Goal: Answer question/provide support

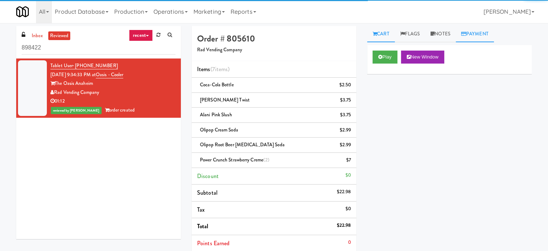
click at [465, 37] on link "Payment" at bounding box center [475, 34] width 38 height 16
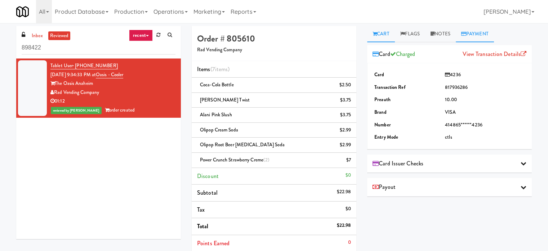
click at [375, 36] on icon at bounding box center [375, 33] width 4 height 5
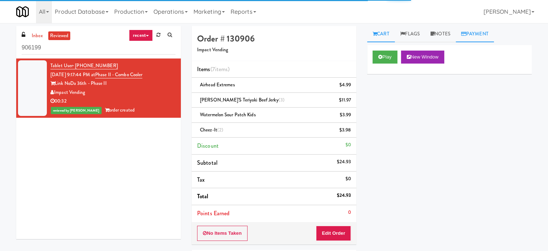
click at [468, 37] on link "Payment" at bounding box center [475, 34] width 38 height 16
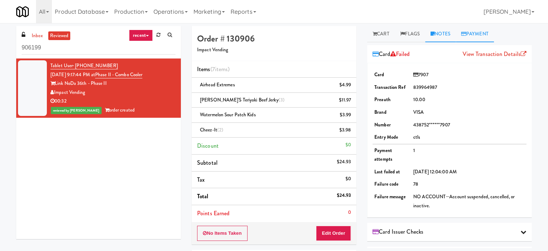
click at [438, 33] on link "Notes" at bounding box center [440, 34] width 31 height 16
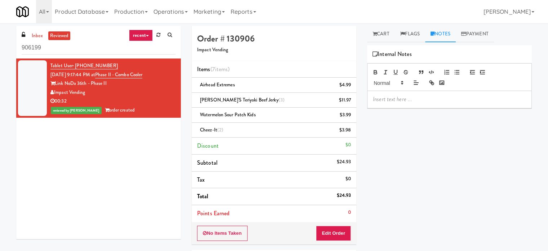
click at [422, 93] on div at bounding box center [450, 99] width 164 height 17
click at [481, 36] on link "Payment" at bounding box center [482, 34] width 38 height 16
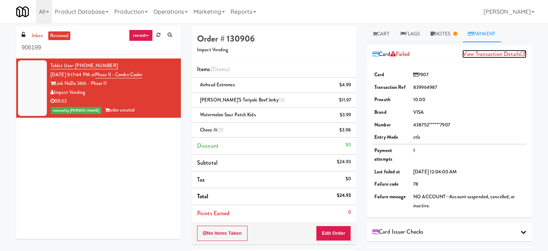
click at [476, 54] on link "View Transaction Details" at bounding box center [495, 54] width 64 height 8
click at [442, 35] on link "Notes" at bounding box center [443, 34] width 37 height 16
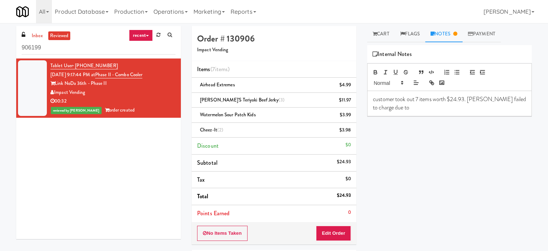
click at [476, 109] on p "customer took out 7 items worth $24.93. card failed to charge due to" at bounding box center [449, 103] width 153 height 16
click at [372, 116] on div "customer took out 7 items worth $24.93. card failed to charge due to NO ACCOUNT…" at bounding box center [450, 107] width 164 height 33
drag, startPoint x: 397, startPoint y: 116, endPoint x: 390, endPoint y: 109, distance: 9.7
click at [390, 109] on p "customer took out 7 items worth $24.93. card failed to charge due to NO ACCOUNT…" at bounding box center [449, 103] width 153 height 16
click at [389, 109] on p "customer took out 7 items worth $24.93. card failed to charge due to NO ACCOUNT…" at bounding box center [449, 103] width 153 height 16
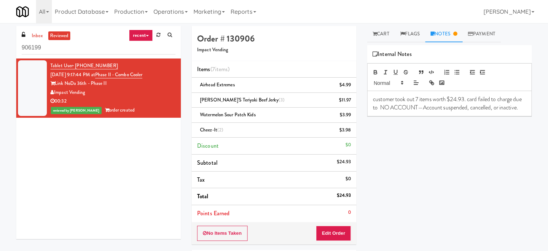
click at [400, 111] on p "customer took out 7 items worth $24.93. card failed to charge due to NO ACCOUNT…" at bounding box center [449, 103] width 153 height 16
drag, startPoint x: 395, startPoint y: 113, endPoint x: 389, endPoint y: 109, distance: 6.9
click at [389, 109] on p "customer took out 7 items worth $24.93. card failed to charge due to NO ACCOUNT…" at bounding box center [449, 103] width 153 height 16
click at [385, 72] on line "button" at bounding box center [385, 72] width 1 height 4
click at [398, 113] on p "customer took out 7 items worth $24.93. card failed to charge due to NO ACCOUNT…" at bounding box center [449, 107] width 153 height 24
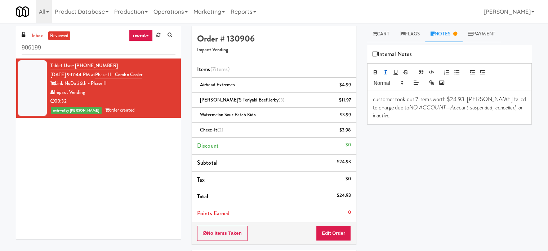
click at [392, 106] on em "NO ACCOUNT—Account suspended, cancelled, or inactive." at bounding box center [448, 111] width 151 height 16
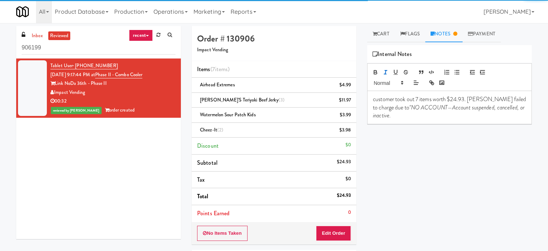
click at [398, 111] on p "customer took out 7 items worth $24.93. card failed to charge due to "NO ACCOUN…" at bounding box center [449, 107] width 153 height 24
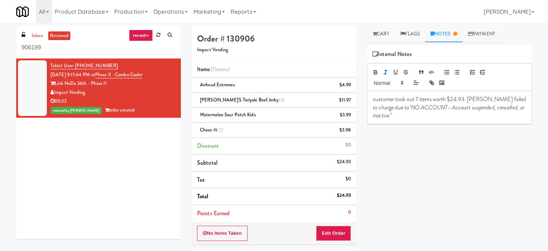
drag, startPoint x: 396, startPoint y: 119, endPoint x: 389, endPoint y: 104, distance: 16.1
click at [389, 104] on p "customer took out 7 items worth $24.93. card failed to charge due to "NO ACCOUN…" at bounding box center [449, 107] width 153 height 24
click at [398, 80] on span at bounding box center [388, 82] width 35 height 9
click at [463, 81] on div at bounding box center [449, 77] width 165 height 28
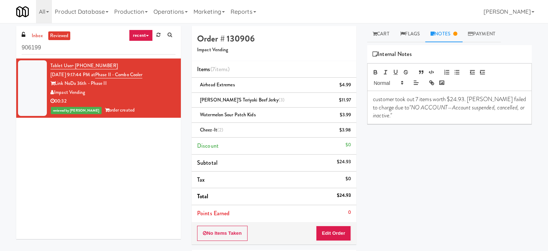
drag, startPoint x: 114, startPoint y: 59, endPoint x: 75, endPoint y: 59, distance: 38.2
click at [75, 59] on li "Tablet User · (704) 232-7430 Aug 18, 2025 9:17:44 PM at Phase II - Combo Cooler…" at bounding box center [98, 87] width 165 height 59
copy span "(704) 232-7430"
drag, startPoint x: 421, startPoint y: 116, endPoint x: 450, endPoint y: 95, distance: 35.5
click at [406, 99] on p "customer took out 7 items worth $24.93. card failed to charge due to "NO ACCOUN…" at bounding box center [449, 107] width 153 height 24
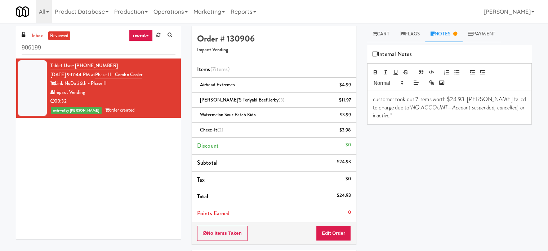
click at [450, 95] on p "customer took out 7 items worth $24.93. card failed to charge due to "NO ACCOUN…" at bounding box center [449, 107] width 153 height 24
drag, startPoint x: 467, startPoint y: 97, endPoint x: 417, endPoint y: 101, distance: 49.9
click at [417, 101] on p "customer took out 7 items worth $24.93. card failed to charge due to "NO ACCOUN…" at bounding box center [449, 107] width 153 height 24
copy p "7 items worth $24.93."
drag, startPoint x: 82, startPoint y: 90, endPoint x: 56, endPoint y: 90, distance: 26.7
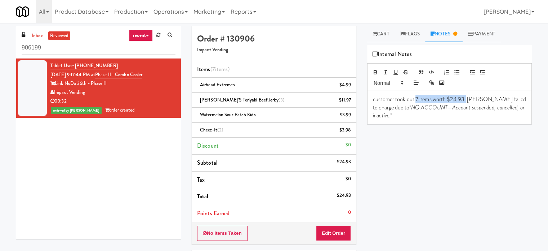
click at [56, 90] on div "Impact Vending" at bounding box center [112, 92] width 125 height 9
copy div "Impact Vending"
drag, startPoint x: 158, startPoint y: 73, endPoint x: 92, endPoint y: 3, distance: 96.2
click at [107, 78] on div "Tablet User · (704) 232-7430 Aug 18, 2025 9:17:44 PM at Phase II - Combo Cooler…" at bounding box center [112, 87] width 125 height 53
copy link "Phase II - Combo Cooler"
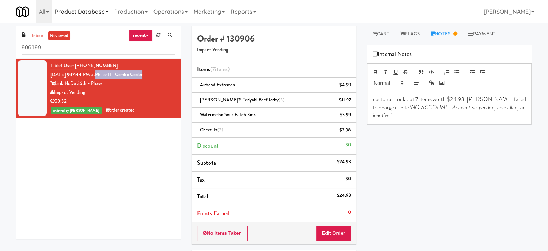
drag, startPoint x: 113, startPoint y: 66, endPoint x: 84, endPoint y: 18, distance: 56.3
click at [75, 67] on div "Tablet User · (704) 232-7430 Aug 18, 2025 9:17:44 PM at Phase II - Combo Cooler…" at bounding box center [112, 87] width 125 height 53
copy span "(704) 232-7430"
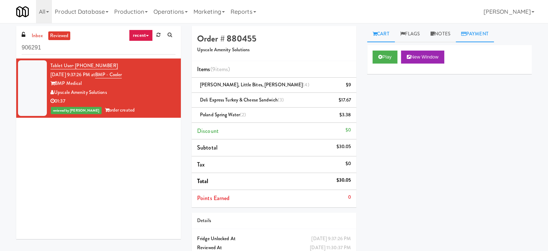
click at [470, 29] on link "Payment" at bounding box center [475, 34] width 38 height 16
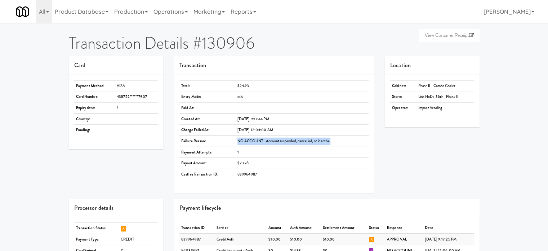
drag, startPoint x: 342, startPoint y: 138, endPoint x: 221, endPoint y: 143, distance: 120.5
click at [221, 143] on tr "Failure Reason: NO ACCOUNT—Account suspended, cancelled, or inactive." at bounding box center [274, 140] width 189 height 11
copy tr "NO ACCOUNT—Account suspended, cancelled, or inactive."
click at [304, 109] on td at bounding box center [302, 107] width 133 height 11
